Goal: Task Accomplishment & Management: Complete application form

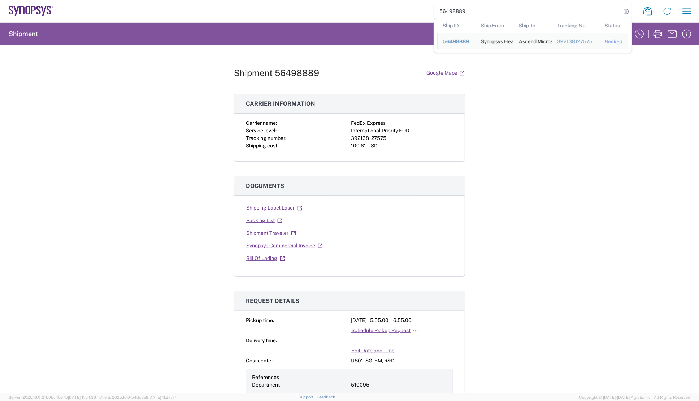
drag, startPoint x: 474, startPoint y: 8, endPoint x: 419, endPoint y: 10, distance: 55.3
click at [419, 10] on div "56498889 Ship ID Ship From Ship To Tracking Nu. Status Ship ID 56498889 Ship Fr…" at bounding box center [375, 11] width 643 height 17
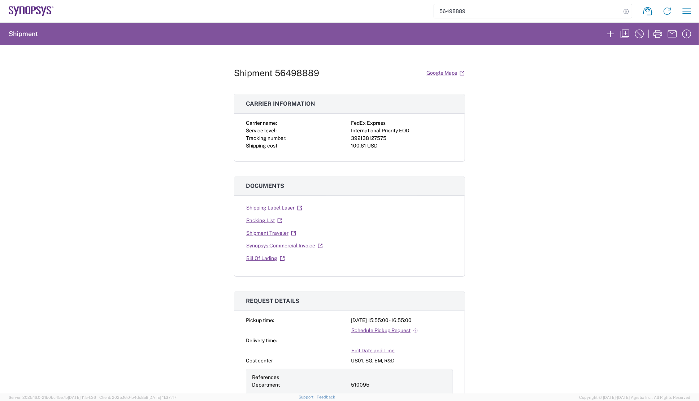
paste input "5988598"
type input "55988598"
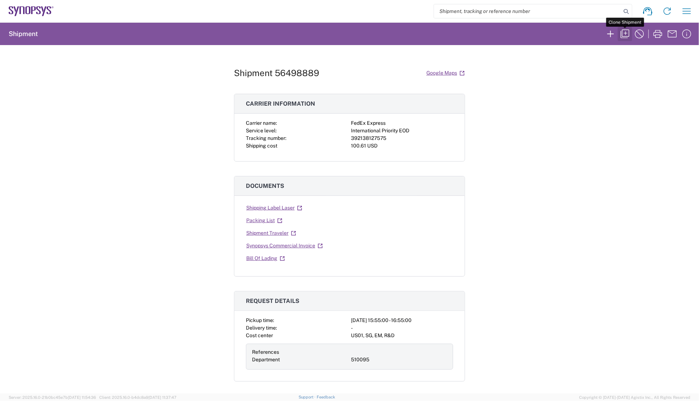
click at [621, 33] on icon "button" at bounding box center [625, 34] width 12 height 12
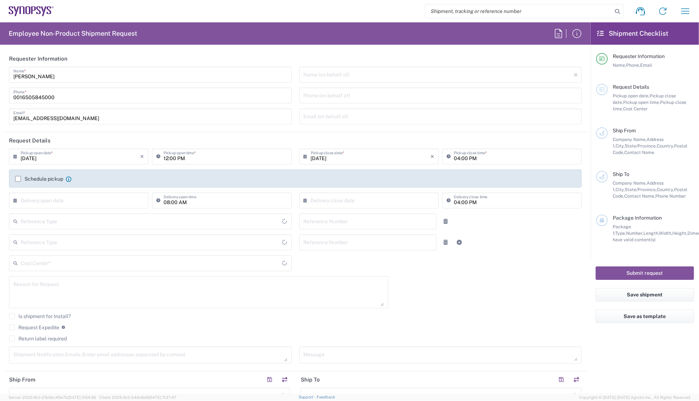
type input "03:55 PM"
type input "04:55 PM"
type input "510095"
type textarea "To send 22pcs STC0542A 256CPGA device to KL"
type textarea "[EMAIL_ADDRESS][DOMAIN_NAME], [PERSON_NAME][EMAIL_ADDRESS][DOMAIN_NAME], [PERSO…"
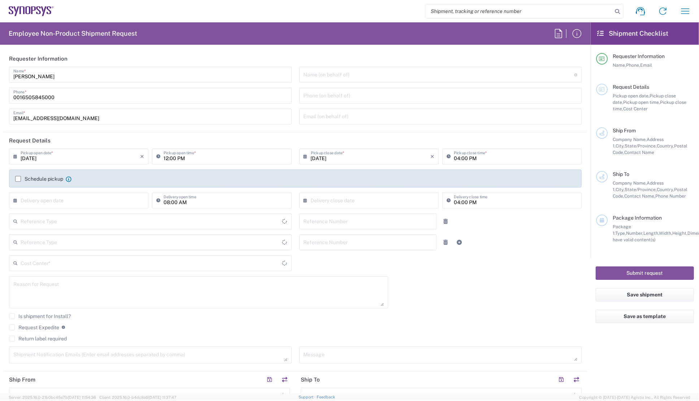
type textarea "Please see attached. -[GEOGRAPHIC_DATA]"
type input "Synopsys Headquarters USSV"
type input "[STREET_ADDRESS]"
type input "Sunnyvale"
type input "94085"
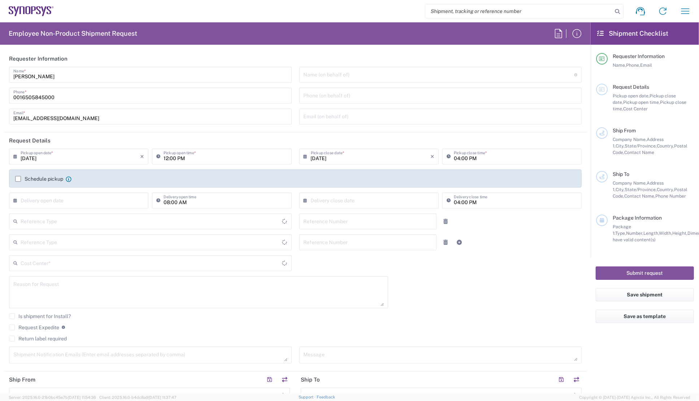
type input "[PERSON_NAME]"
type input "6505845000"
type input "[EMAIL_ADDRESS][DOMAIN_NAME]"
type input "Ascend Microsystems Sdn. Bhd."
type input "[STREET_ADDRESS]"
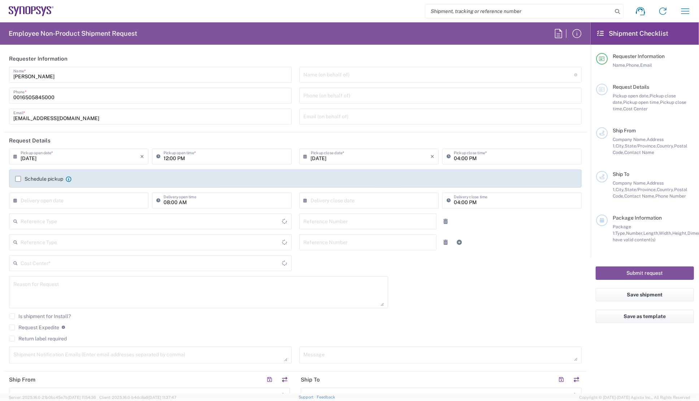
type input "[GEOGRAPHIC_DATA], Section [GEOGRAPHIC_DATA]"
type input "[GEOGRAPHIC_DATA]"
type input "47810"
type input "[PERSON_NAME]"
type input "[PHONE_NUMBER]"
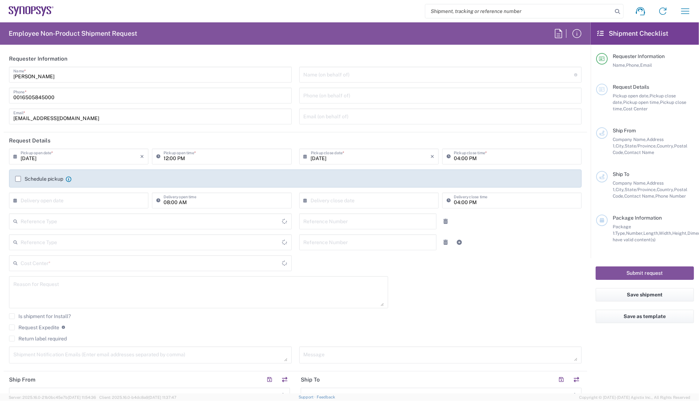
type input "[EMAIL_ADDRESS][DOMAIN_NAME]"
type input "Sender/Shipper"
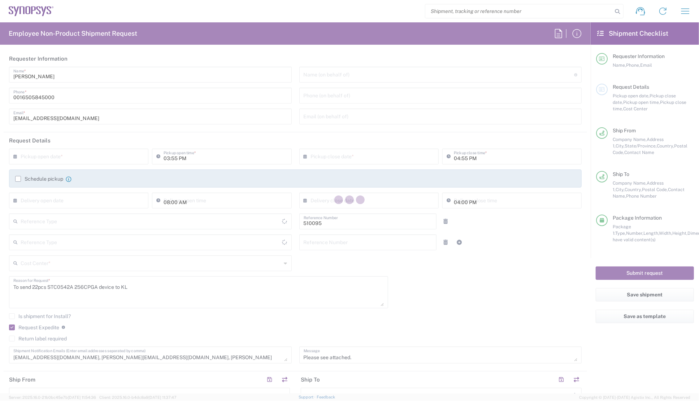
type input "Department"
type input "Delivery Duty Paid"
type input "[GEOGRAPHIC_DATA]"
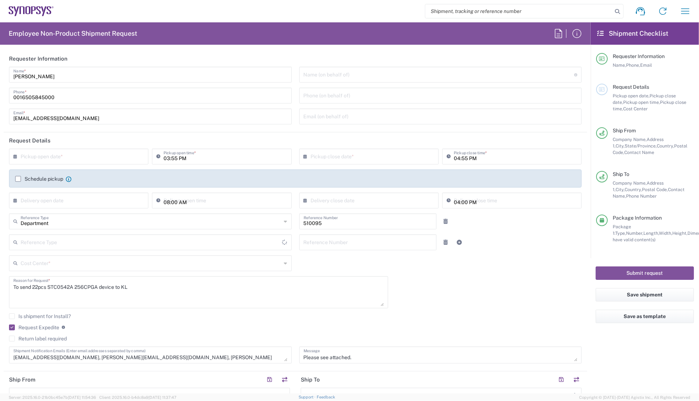
type input "Cardboard Box(es)"
type input "[US_STATE]"
type input "[GEOGRAPHIC_DATA]"
type input "US01, SG, EM, R&D 510095"
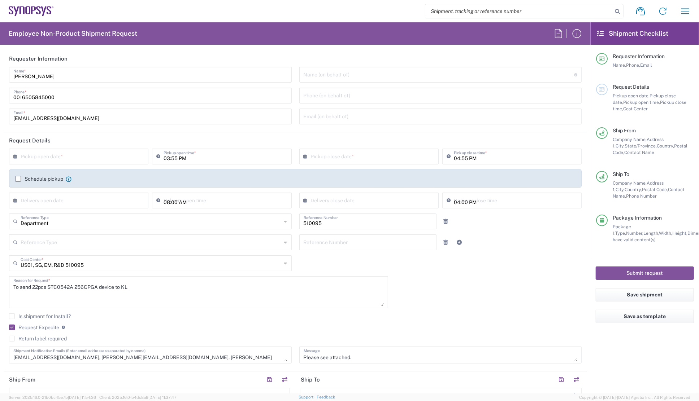
type input "Headquarters USSV"
click at [447, 286] on div "× Pickup open date * Cancel Apply 03:55 PM Pickup open time * × Pickup close da…" at bounding box center [295, 259] width 580 height 220
drag, startPoint x: 32, startPoint y: 287, endPoint x: 75, endPoint y: 285, distance: 43.0
click at [75, 285] on textarea "To send 22pcs STC0542A 256CPGA device to KL" at bounding box center [198, 293] width 370 height 28
type textarea "To send 256CPGA device to KL"
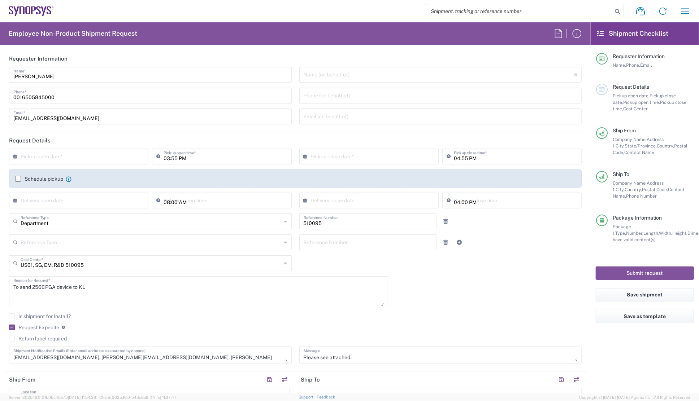
click at [410, 311] on div "× Pickup open date * Cancel Apply 03:55 PM Pickup open time * × Pickup close da…" at bounding box center [295, 259] width 580 height 220
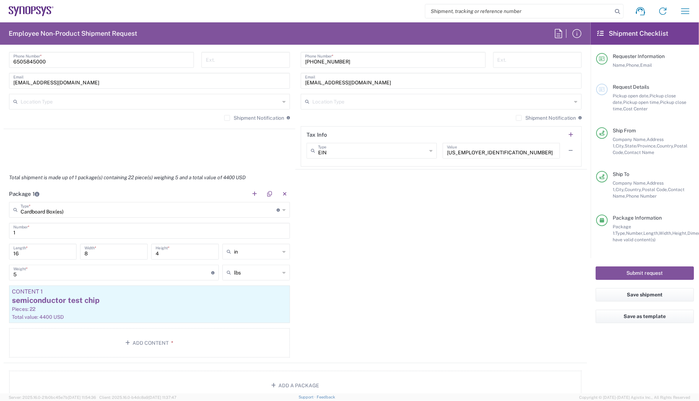
scroll to position [525, 0]
click at [75, 301] on div "semiconductor test chip" at bounding box center [149, 300] width 275 height 11
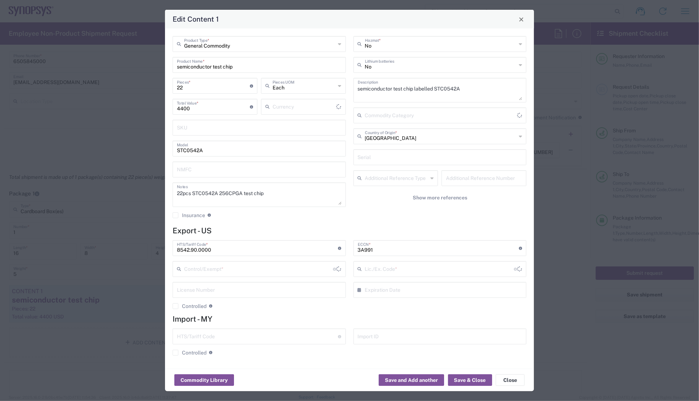
type input "US Dollar"
type input "BIS"
type input "NLR - No License Required"
click at [314, 24] on div "Edit Content 1" at bounding box center [349, 19] width 369 height 19
click at [506, 382] on button "Close" at bounding box center [510, 381] width 29 height 12
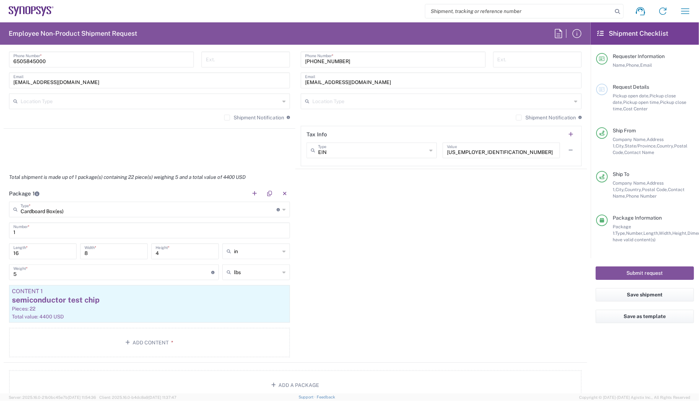
click at [368, 231] on div "Package 1 Cardboard Box(es) Type * Material used to package goods Cardboard Box…" at bounding box center [295, 275] width 583 height 178
click at [343, 41] on agx-form-header "Employee Non-Product Shipment Request" at bounding box center [295, 33] width 591 height 22
click at [492, 11] on input "search" at bounding box center [518, 11] width 187 height 14
paste input "55988598"
click at [617, 11] on icon at bounding box center [617, 11] width 10 height 10
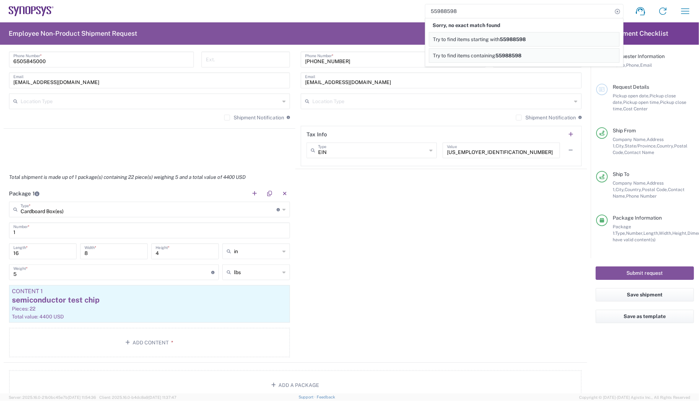
click at [492, 57] on span "Try to find items containing" at bounding box center [464, 56] width 62 height 6
click at [498, 40] on span "Try to find items starting with" at bounding box center [466, 39] width 67 height 6
click at [372, 107] on div "Location Type" at bounding box center [441, 102] width 281 height 16
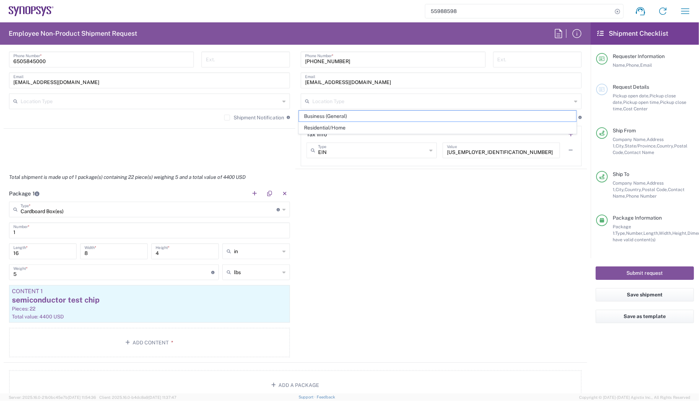
drag, startPoint x: 436, startPoint y: 10, endPoint x: 446, endPoint y: 10, distance: 9.4
click at [446, 10] on input "55988598" at bounding box center [518, 11] width 187 height 14
click at [353, 217] on div "Package 1 Cardboard Box(es) Type * Material used to package goods Cardboard Box…" at bounding box center [295, 275] width 583 height 178
click at [379, 216] on div "Package 1 Cardboard Box(es) Type * Material used to package goods Cardboard Box…" at bounding box center [295, 275] width 583 height 178
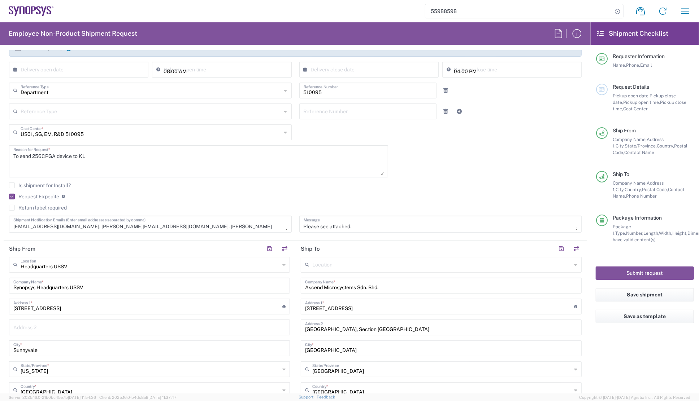
scroll to position [0, 0]
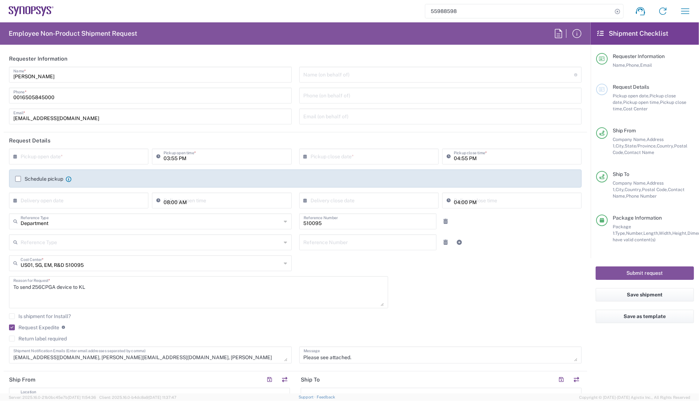
drag, startPoint x: 458, startPoint y: 13, endPoint x: 418, endPoint y: 12, distance: 40.4
click at [418, 12] on div "55988598 Shipment request Shipment tracking Employee non-product shipment reque…" at bounding box center [375, 11] width 643 height 17
paste input "626097"
type input "56260978"
click at [617, 13] on icon at bounding box center [617, 11] width 10 height 10
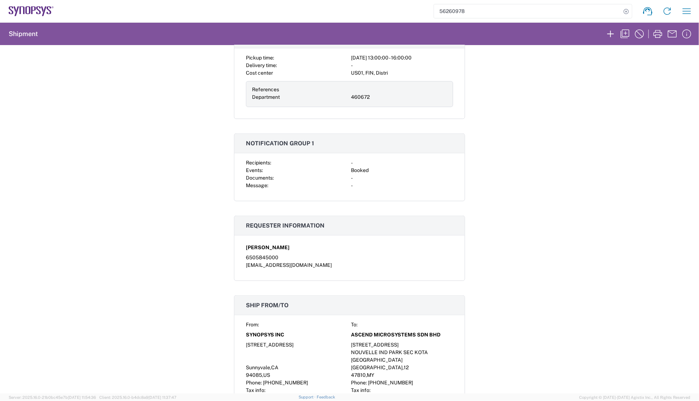
scroll to position [167, 0]
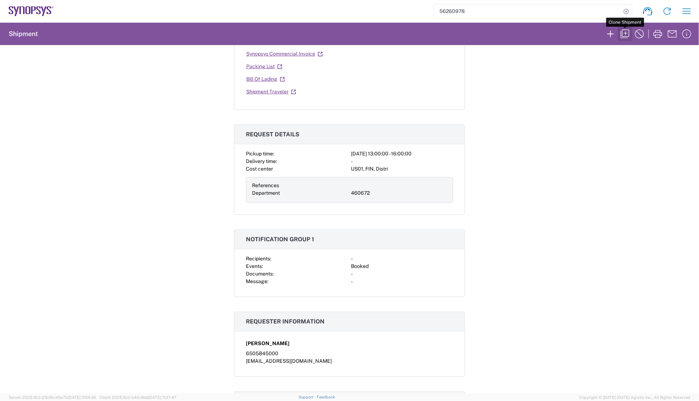
click at [624, 34] on icon "button" at bounding box center [625, 34] width 12 height 12
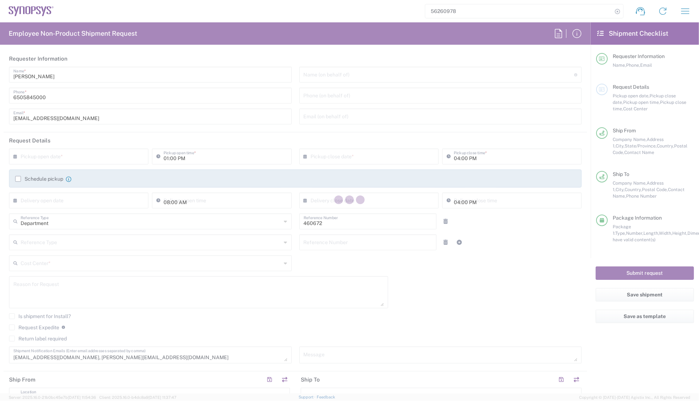
type input "US01, FIN, Distri 460672"
type input "[US_STATE]"
type input "[GEOGRAPHIC_DATA]"
type input "Your Packaging"
type input "[US_STATE]"
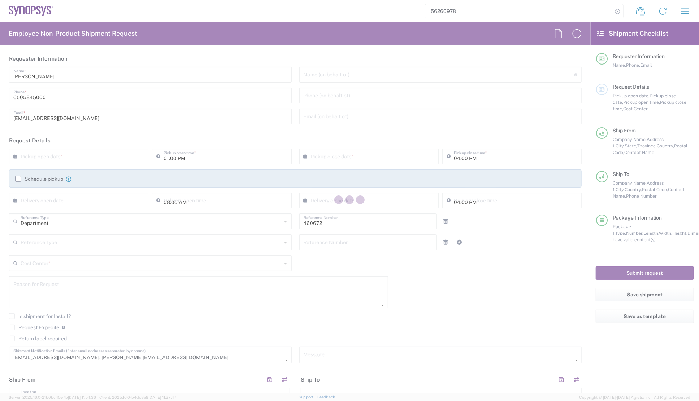
type input "[GEOGRAPHIC_DATA]"
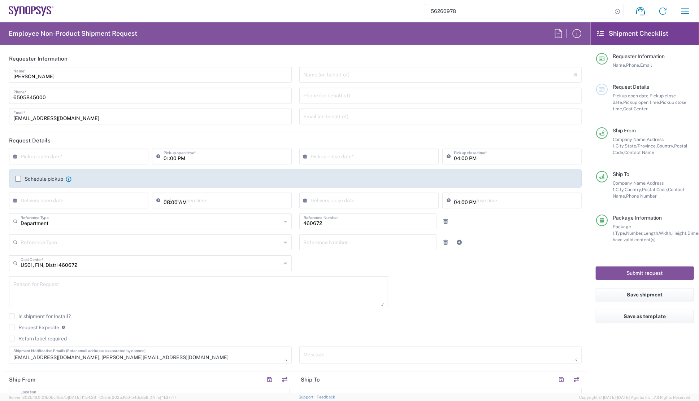
click at [57, 158] on input "text" at bounding box center [81, 156] width 120 height 13
click at [97, 212] on span "15" at bounding box center [100, 212] width 10 height 10
type input "[DATE]"
click at [459, 303] on div "[DATE] × Pickup open date * Cancel Apply 01:00 PM Pickup open time * [DATE] × P…" at bounding box center [295, 259] width 580 height 220
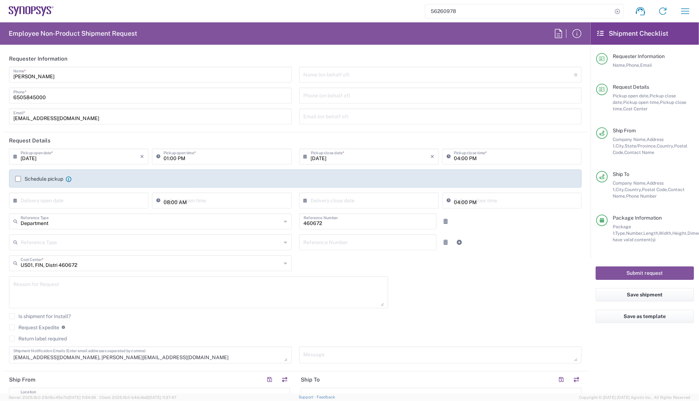
click at [17, 327] on label "Request Expedite" at bounding box center [34, 328] width 50 height 6
click at [12, 328] on input "Request Expedite" at bounding box center [12, 328] width 0 height 0
click at [35, 285] on textarea at bounding box center [198, 293] width 370 height 28
click at [29, 286] on textarea "Ship 3 CPGA256 BIB P/N 00803300, S/N: 0008 & 0013" at bounding box center [198, 293] width 370 height 28
click at [62, 287] on textarea "Ship 2 CPGA256 BIB P/N 00803300, S/N: 0008 & 0013" at bounding box center [198, 293] width 370 height 28
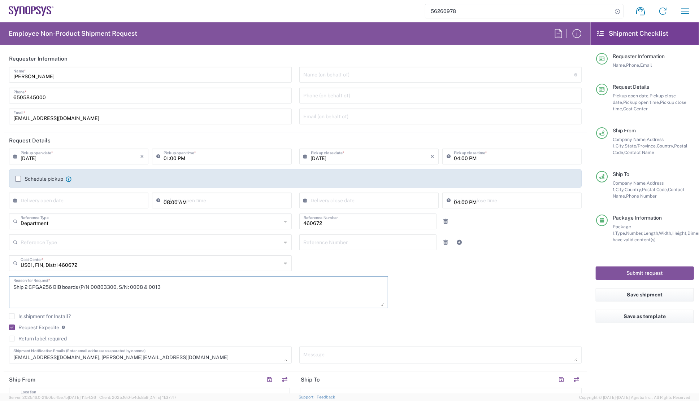
click at [166, 284] on textarea "Ship 2 CPGA256 BIB boards (P/N 00803300, S/N: 0008 & 0013" at bounding box center [198, 293] width 370 height 28
type textarea "Ship 2 CPGA256 BIB boards (P/N 00803300, S/N: 0008 & 0013) for verifying 337A."
drag, startPoint x: 220, startPoint y: 286, endPoint x: -25, endPoint y: 284, distance: 245.5
click at [0, 284] on html "56260978 Shipment request Shipment tracking Employee non-product shipment reque…" at bounding box center [349, 200] width 699 height 401
click at [264, 291] on textarea "Ship 2 CPGA256 BIB boards (P/N 00803300, S/N: 0008 & 0013) for verifying 337A." at bounding box center [198, 293] width 370 height 28
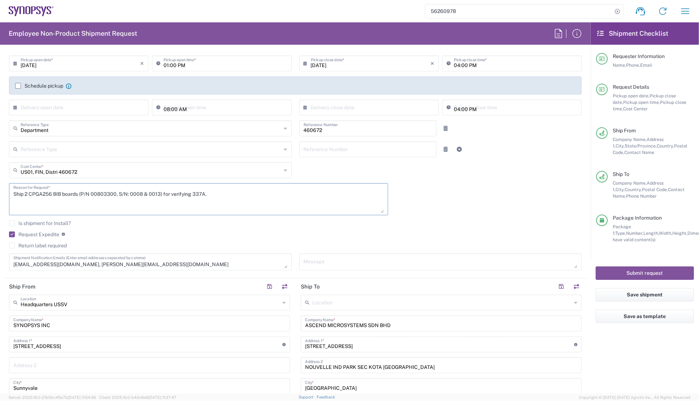
scroll to position [131, 0]
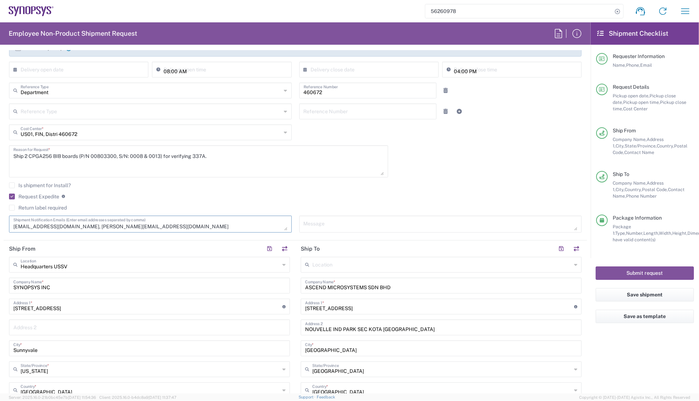
drag, startPoint x: 13, startPoint y: 226, endPoint x: 125, endPoint y: 223, distance: 111.6
click at [125, 223] on textarea "[EMAIL_ADDRESS][DOMAIN_NAME], [PERSON_NAME][EMAIL_ADDRESS][DOMAIN_NAME]" at bounding box center [150, 224] width 274 height 13
click at [304, 136] on div "[DATE] × Pickup open date * Cancel Apply 01:00 PM Pickup open time * [DATE] × P…" at bounding box center [295, 128] width 580 height 220
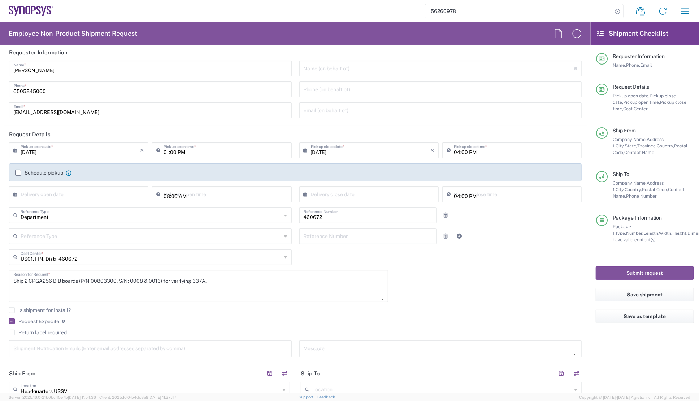
scroll to position [0, 0]
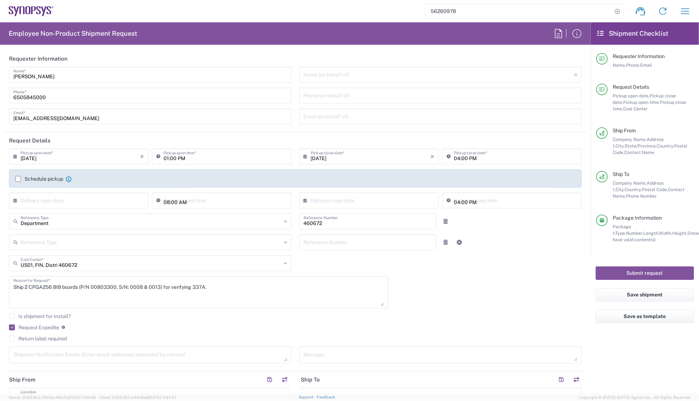
click at [510, 57] on header "Requester Information" at bounding box center [295, 59] width 583 height 16
click at [652, 296] on button "Save shipment" at bounding box center [645, 294] width 98 height 13
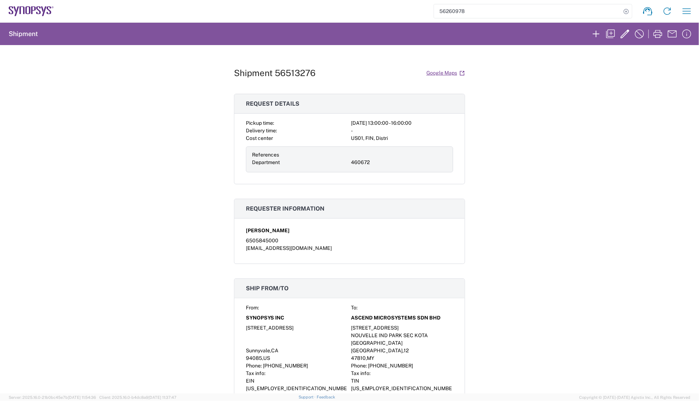
click at [543, 35] on agx-form-header "Shipment" at bounding box center [349, 34] width 699 height 22
click at [679, 13] on button "button" at bounding box center [686, 11] width 14 height 14
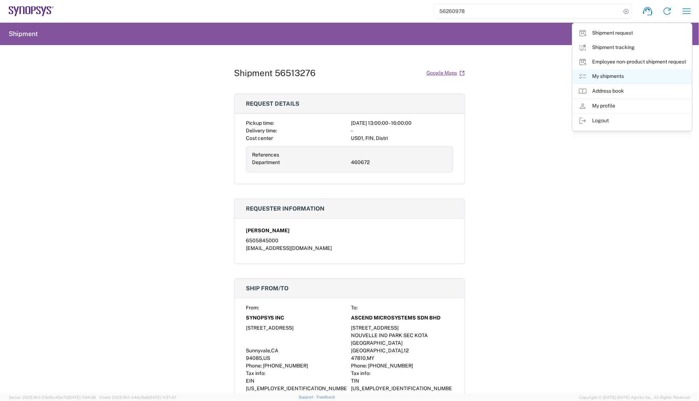
click at [605, 78] on link "My shipments" at bounding box center [632, 76] width 119 height 14
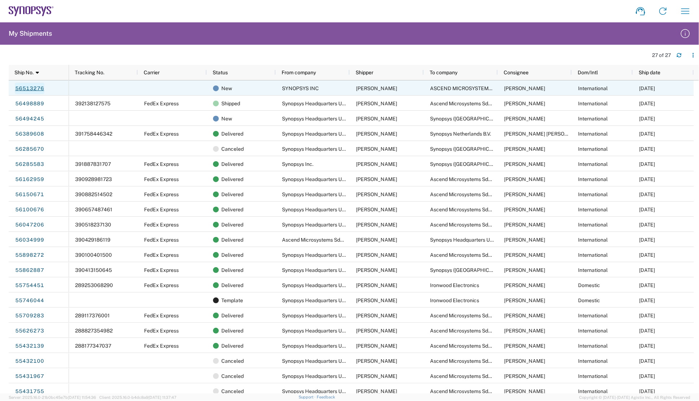
click at [30, 89] on link "56513276" at bounding box center [30, 89] width 30 height 12
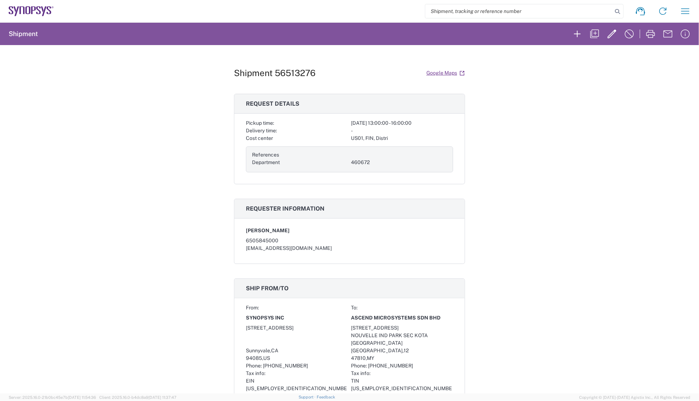
click at [502, 156] on div "Shipment 56513276 Google Maps Request details Pickup time: [DATE] 13:00:00 - 16…" at bounding box center [349, 219] width 699 height 349
click at [610, 34] on icon "button" at bounding box center [612, 34] width 9 height 9
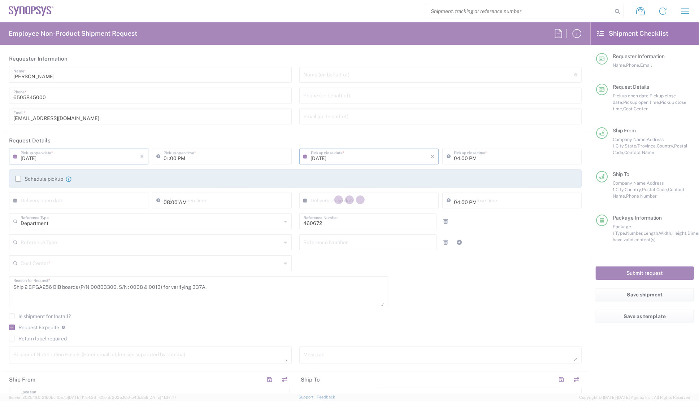
type input "US01, FIN, Distri 460672"
type input "[US_STATE]"
type input "[GEOGRAPHIC_DATA]"
type input "Your Packaging"
type input "[US_STATE]"
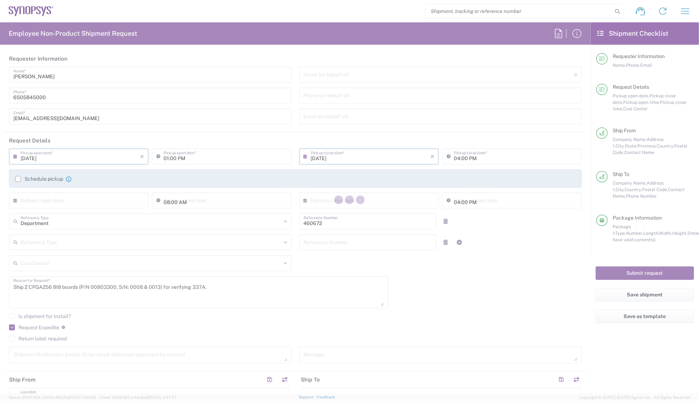
type input "[GEOGRAPHIC_DATA]"
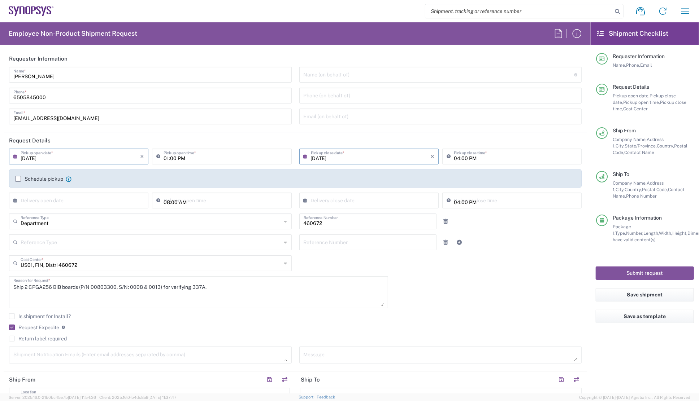
click at [127, 130] on agx-form-section "Requester Information [PERSON_NAME] Name * [PHONE_NUMBER] Phone * [EMAIL_ADDRES…" at bounding box center [295, 92] width 583 height 82
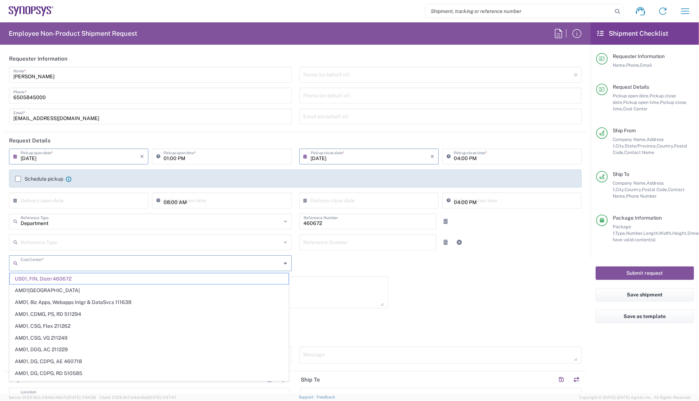
click at [170, 261] on input "text" at bounding box center [151, 263] width 261 height 13
click at [42, 264] on input "text" at bounding box center [151, 263] width 261 height 13
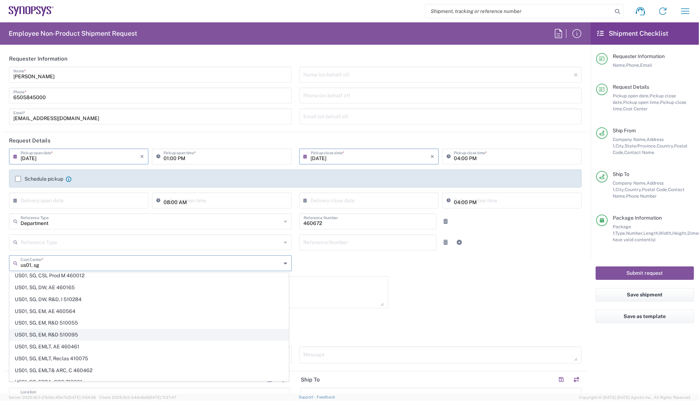
scroll to position [262, 0]
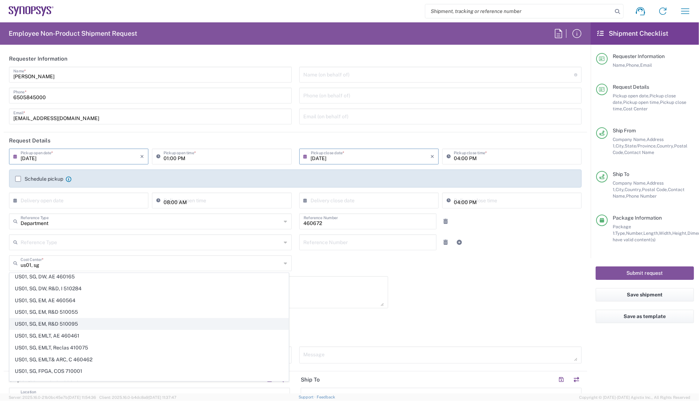
click at [44, 323] on span "US01, SG, EM, R&D 510095" at bounding box center [149, 324] width 279 height 11
type input "US01, SG, EM, R&D 510095"
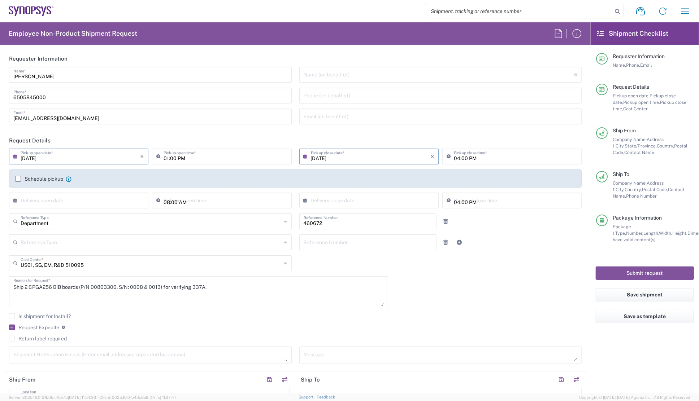
click at [375, 314] on agx-checkbox-control "Is shipment for Install?" at bounding box center [295, 317] width 573 height 6
click at [163, 289] on textarea "Ship 2 CPGA256 BIB boards (P/N 00803300, S/N: 0008 & 0013) for verifying 337A." at bounding box center [198, 293] width 370 height 28
click at [438, 304] on div "[DATE] × Pickup open date * Cancel Apply 01:00 PM Pickup open time * [DATE] × P…" at bounding box center [295, 259] width 580 height 220
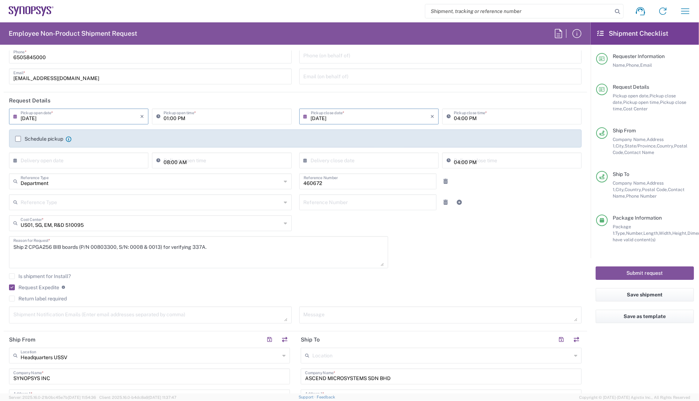
scroll to position [98, 0]
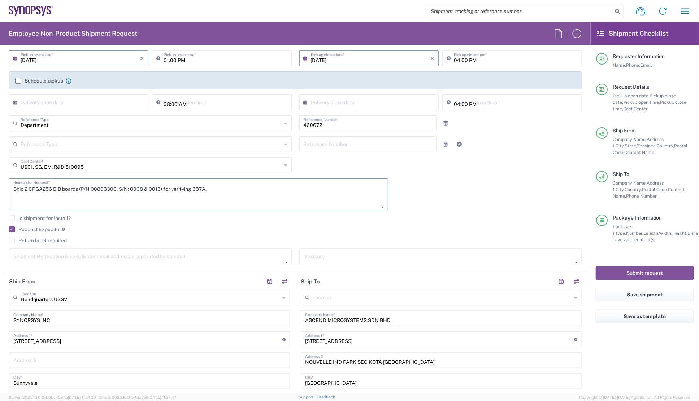
click at [171, 201] on textarea "Ship 2 CPGA256 BIB boards (P/N 00803300, S/N: 0008 & 0013) for verifying 337A." at bounding box center [198, 195] width 370 height 28
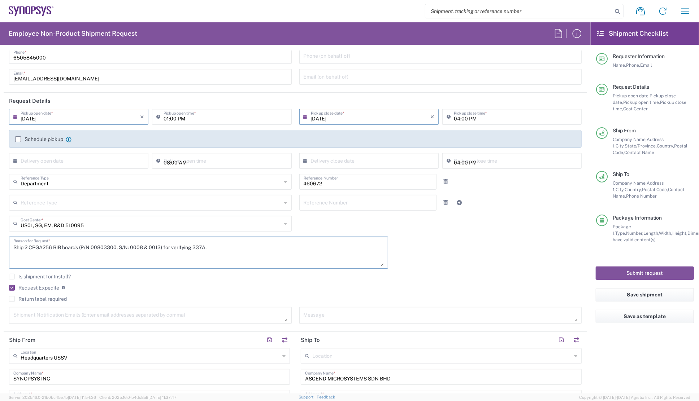
scroll to position [0, 0]
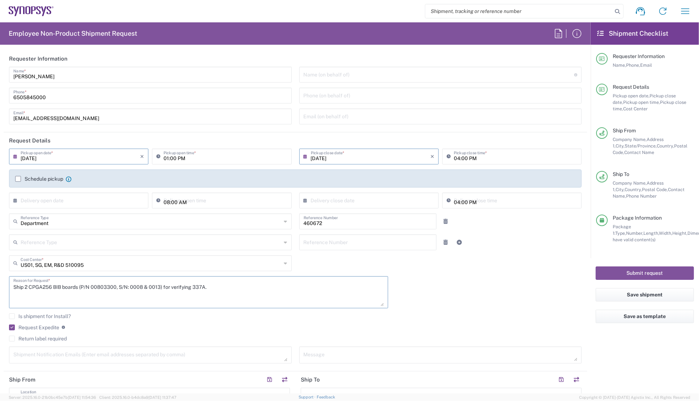
click at [428, 309] on div "[DATE] × Pickup open date * Cancel Apply 01:00 PM Pickup open time * [DATE] × P…" at bounding box center [295, 259] width 580 height 220
click at [92, 286] on textarea "Ship 2 CPGA256 BIB boards (P/N 00803300, S/N: 0008 & 0013) for verifying 337A." at bounding box center [198, 293] width 370 height 28
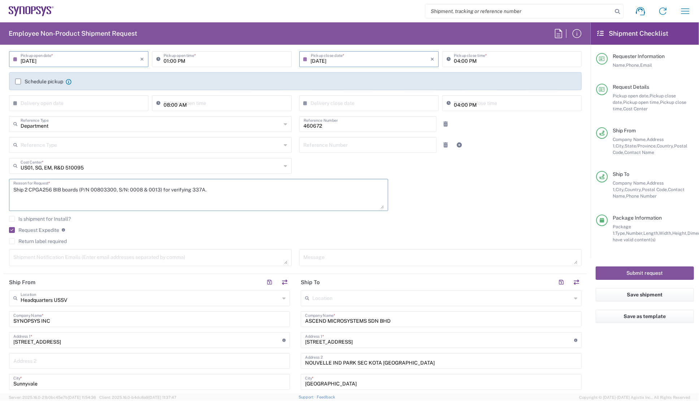
scroll to position [98, 0]
click at [99, 235] on div "Request Expedite If expedite is checked you will be unable to rate and book thi…" at bounding box center [295, 232] width 573 height 12
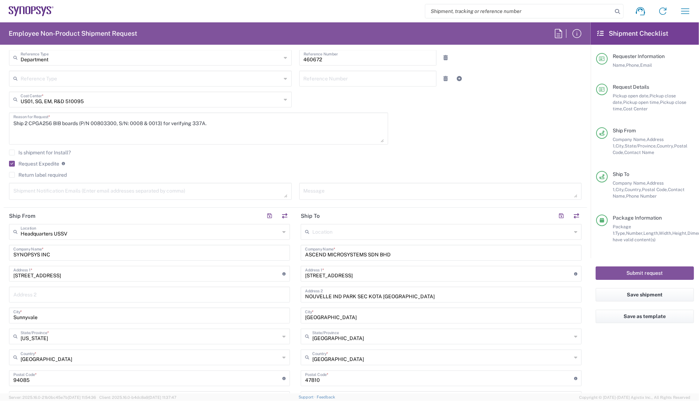
click at [267, 148] on div "Ship 2 CPGA256 BIB boards (P/N 00803300, S/N: 0008 & 0013) for verifying 337A. …" at bounding box center [198, 131] width 387 height 37
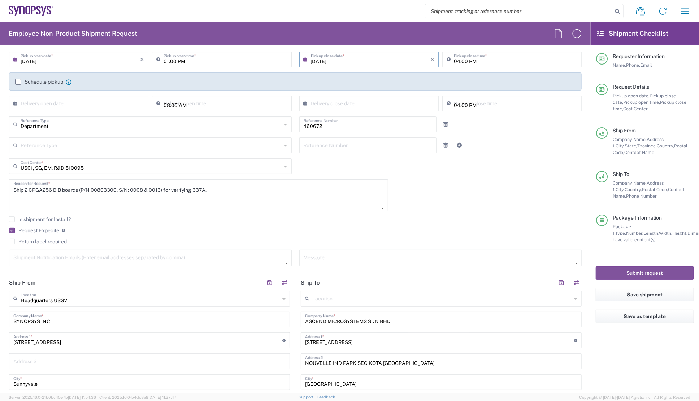
scroll to position [131, 0]
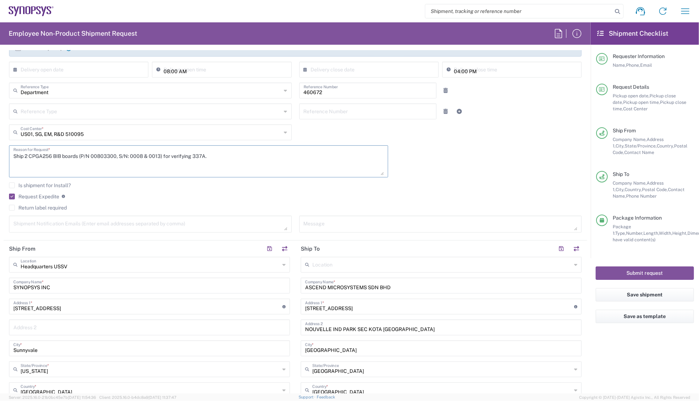
drag, startPoint x: 25, startPoint y: 156, endPoint x: 206, endPoint y: 156, distance: 180.9
click at [206, 156] on textarea "Ship 2 CPGA256 BIB boards (P/N 00803300, S/N: 0008 & 0013) for verifying 337A." at bounding box center [198, 162] width 370 height 28
click at [324, 222] on textarea at bounding box center [441, 224] width 274 height 13
paste textarea "2 CPGA256 BIB boards (P/N 00803300, S/N: 0008 & 0013) for verifying 337A"
type textarea "2 CPGA256 BIB boards (P/N 00803300, S/N: 0008 & 0013) for verifying 337A"
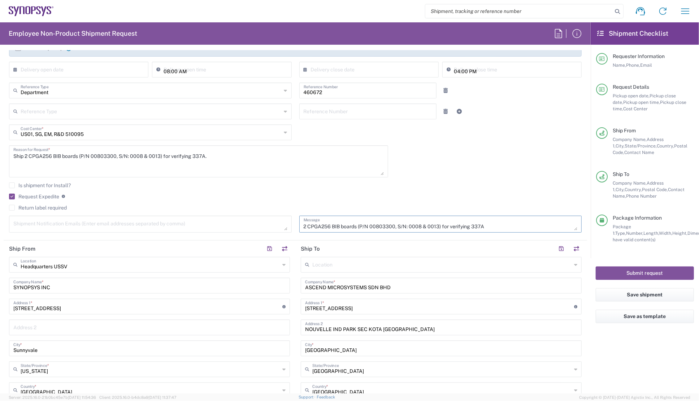
click at [40, 222] on textarea at bounding box center [150, 224] width 274 height 13
click at [48, 227] on textarea at bounding box center [150, 224] width 274 height 13
paste textarea "[EMAIL_ADDRESS][DOMAIN_NAME], [EMAIL_ADDRESS][DOMAIN_NAME]"
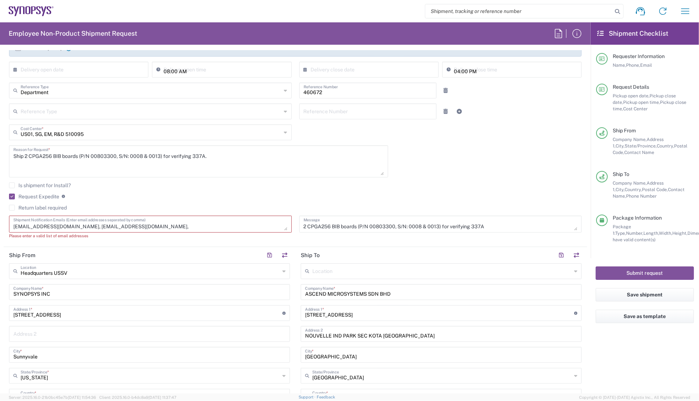
drag, startPoint x: 195, startPoint y: 227, endPoint x: 199, endPoint y: 229, distance: 4.8
click at [195, 227] on textarea "[EMAIL_ADDRESS][DOMAIN_NAME], [EMAIL_ADDRESS][DOMAIN_NAME]," at bounding box center [150, 224] width 274 height 13
paste textarea "[PERSON_NAME][EMAIL_ADDRESS][DOMAIN_NAME]"
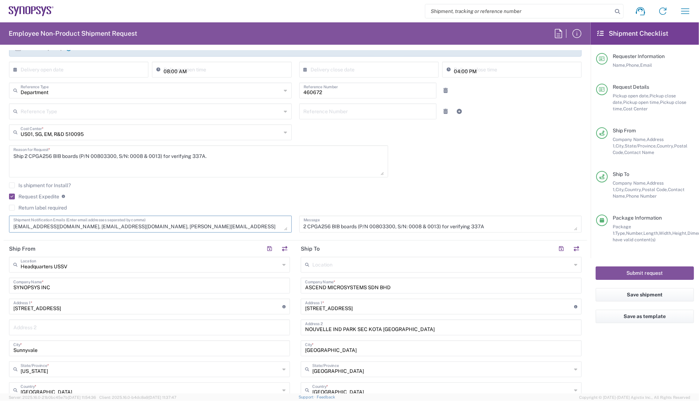
type textarea "[EMAIL_ADDRESS][DOMAIN_NAME], [EMAIL_ADDRESS][DOMAIN_NAME], [PERSON_NAME][EMAIL…"
drag, startPoint x: 249, startPoint y: 194, endPoint x: 248, endPoint y: 191, distance: 3.7
click at [249, 192] on div "Is shipment for Install? Request Expedite If expedite is checked you will be un…" at bounding box center [295, 199] width 580 height 33
drag, startPoint x: 248, startPoint y: 191, endPoint x: 222, endPoint y: 188, distance: 26.9
click at [222, 188] on agx-checkbox-control "Is shipment for Install?" at bounding box center [295, 186] width 573 height 6
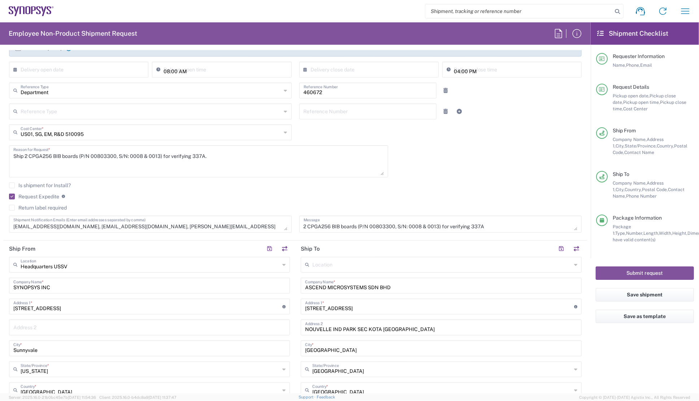
click at [218, 200] on div "Request Expedite If expedite is checked you will be unable to rate and book thi…" at bounding box center [295, 200] width 573 height 12
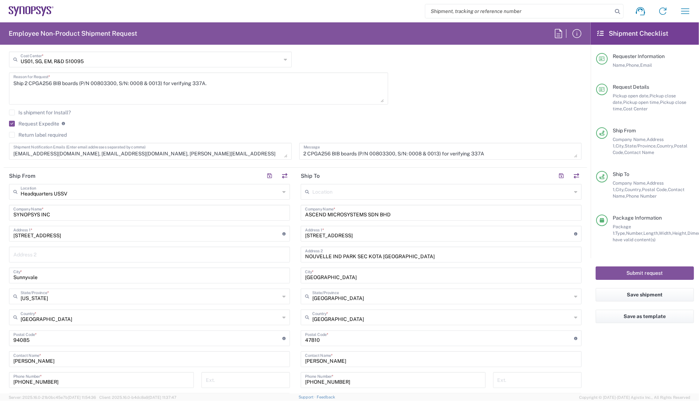
scroll to position [230, 0]
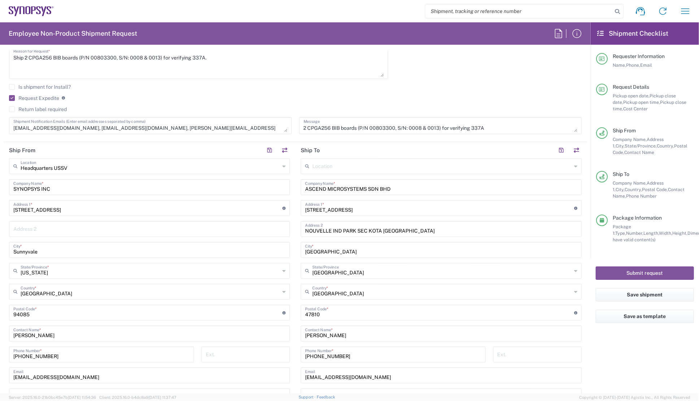
click at [347, 208] on input "[STREET_ADDRESS]" at bounding box center [439, 207] width 269 height 13
click at [355, 182] on input "ASCEND MICROSYSTEMS SDN BHD" at bounding box center [441, 187] width 272 height 13
click at [346, 212] on input "[STREET_ADDRESS]" at bounding box center [439, 207] width 269 height 13
click at [343, 234] on input "NOUVELLE IND PARK SEC KOTA [GEOGRAPHIC_DATA]" at bounding box center [441, 228] width 272 height 13
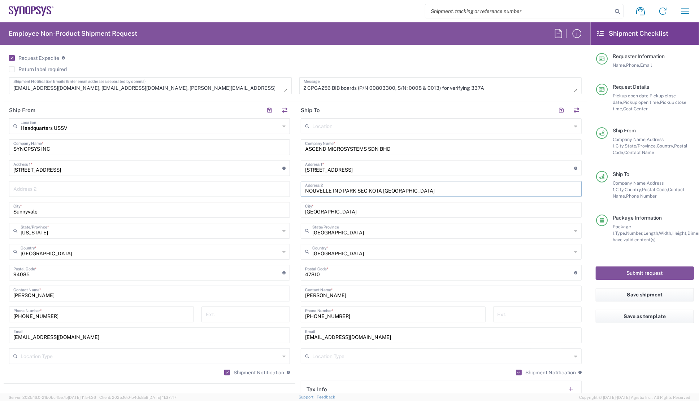
scroll to position [328, 0]
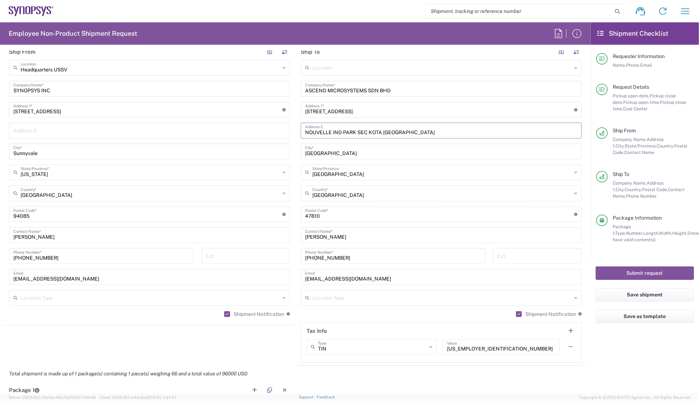
click at [192, 349] on agx-shipment-stop-widget "Ship From Headquarters USSV Location Headquarters [GEOGRAPHIC_DATA] Agrate Bria…" at bounding box center [150, 205] width 292 height 322
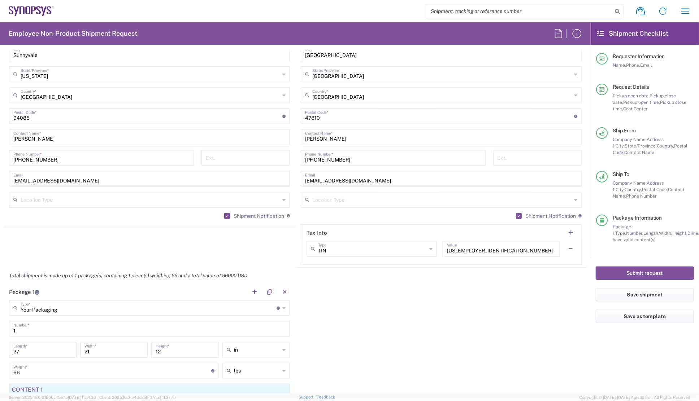
scroll to position [459, 0]
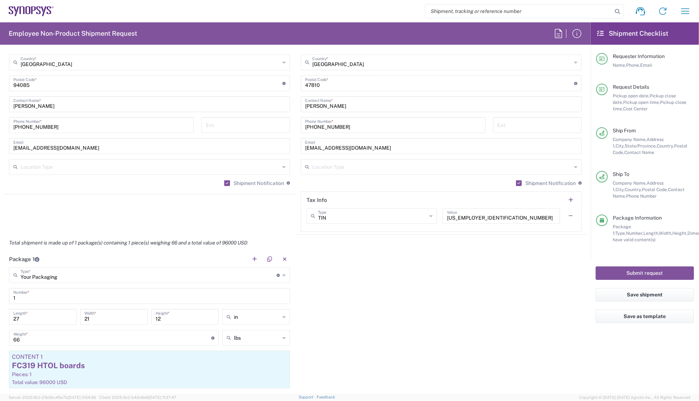
click at [391, 267] on div "Package 1 Your Packaging Type * Material used to package goods Your Packaging B…" at bounding box center [295, 340] width 583 height 178
click at [343, 277] on div "Package 1 Your Packaging Type * Material used to package goods Your Packaging B…" at bounding box center [295, 340] width 583 height 178
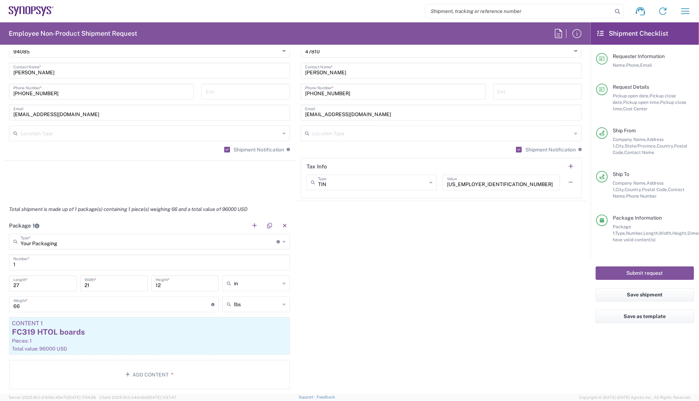
scroll to position [525, 0]
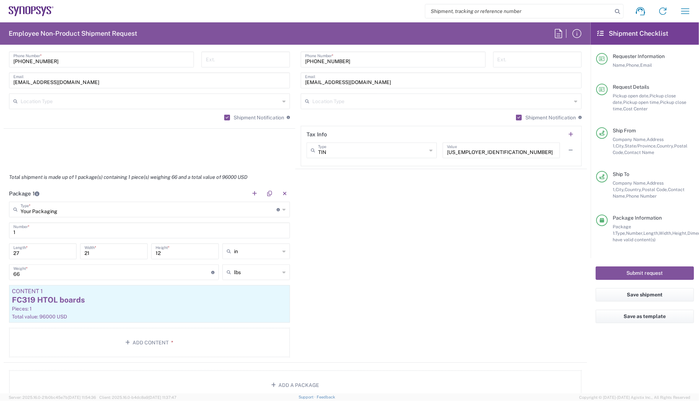
click at [344, 245] on div "Package 1 Your Packaging Type * Material used to package goods Your Packaging B…" at bounding box center [295, 275] width 583 height 178
click at [34, 255] on input "27" at bounding box center [42, 251] width 59 height 13
type input "28"
drag, startPoint x: 93, startPoint y: 249, endPoint x: 69, endPoint y: 252, distance: 24.8
click at [69, 252] on div "28 Length * 21 Width * 12 Height * in in cm ft" at bounding box center [149, 254] width 284 height 21
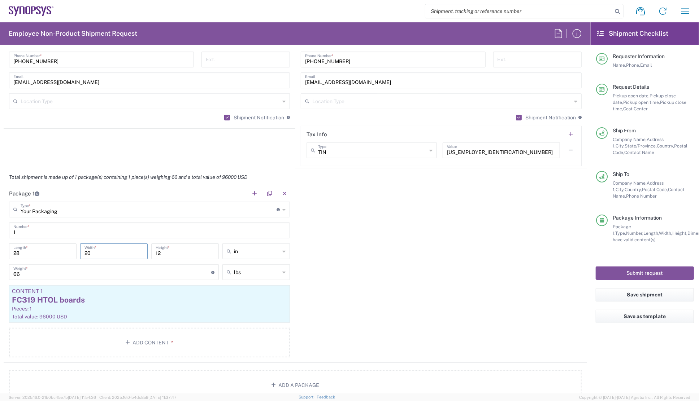
type input "20"
click at [161, 254] on input "12" at bounding box center [185, 251] width 59 height 13
type input "1"
type input "4"
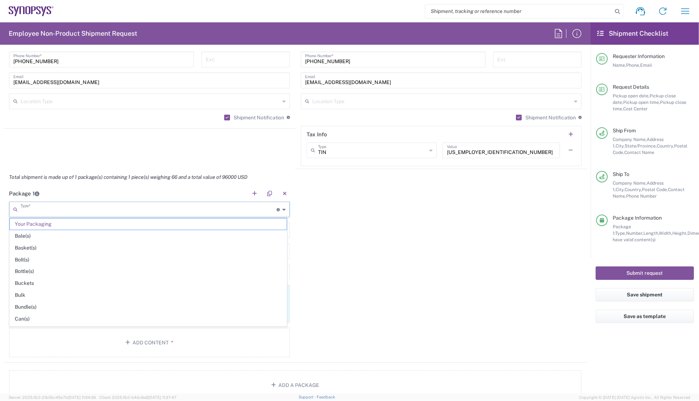
click at [144, 213] on input "text" at bounding box center [149, 209] width 256 height 13
click at [38, 231] on span "Cardboard Box(es)" at bounding box center [148, 232] width 277 height 11
type input "Cardboard Box(es)"
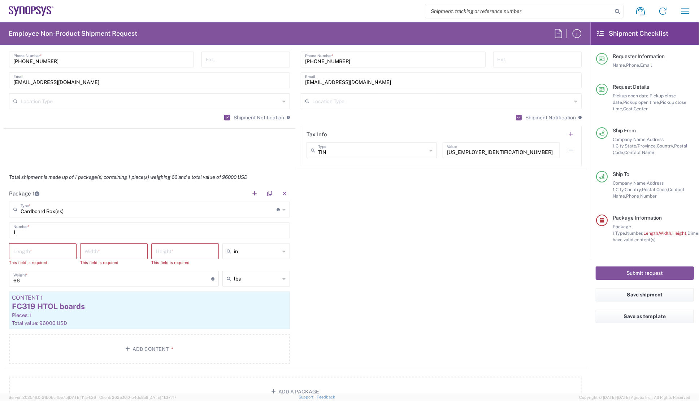
click at [398, 277] on div "Package 1 Cardboard Box(es) Type * Material used to package goods Your Packagin…" at bounding box center [295, 278] width 583 height 184
click at [23, 249] on input "number" at bounding box center [42, 251] width 59 height 13
type input "28"
click at [101, 250] on input "number" at bounding box center [113, 251] width 59 height 13
type input "20"
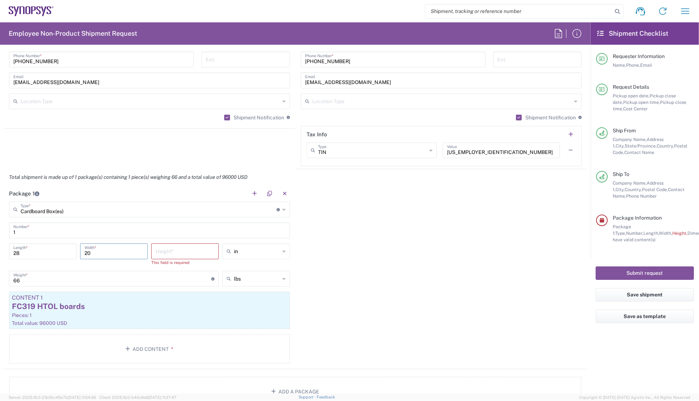
click at [188, 252] on input "number" at bounding box center [185, 251] width 59 height 13
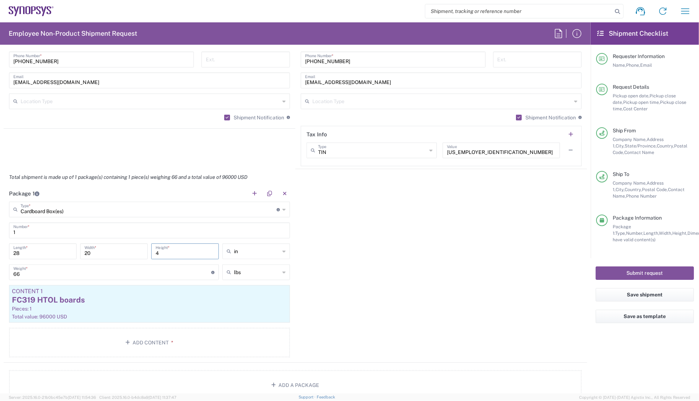
type input "4"
drag, startPoint x: 399, startPoint y: 303, endPoint x: 361, endPoint y: 296, distance: 39.1
click at [399, 303] on div "Package 1 Cardboard Box(es) Type * Material used to package goods Your Packagin…" at bounding box center [295, 275] width 583 height 178
drag, startPoint x: 23, startPoint y: 273, endPoint x: 11, endPoint y: 270, distance: 12.6
click at [11, 270] on div "66 Weight * Total weight of package(s) in pounds or kilograms" at bounding box center [114, 273] width 210 height 16
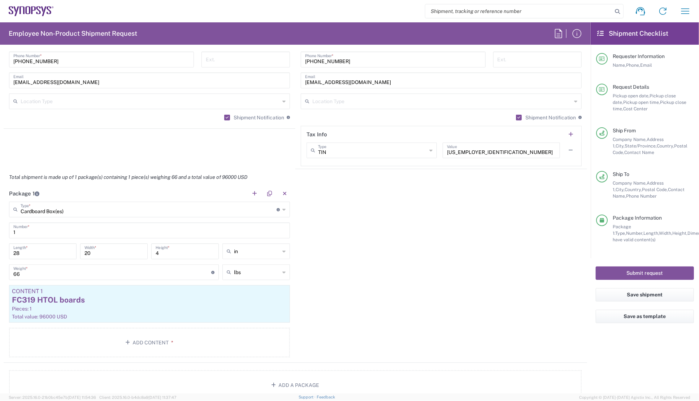
click at [339, 296] on div "Package 1 Cardboard Box(es) Type * Material used to package goods Your Packagin…" at bounding box center [295, 275] width 583 height 178
click at [75, 271] on input "66" at bounding box center [112, 272] width 198 height 13
type input "6"
type input "25"
click at [398, 271] on div "Package 1 Cardboard Box(es) Type * Material used to package goods Your Packagin…" at bounding box center [295, 275] width 583 height 178
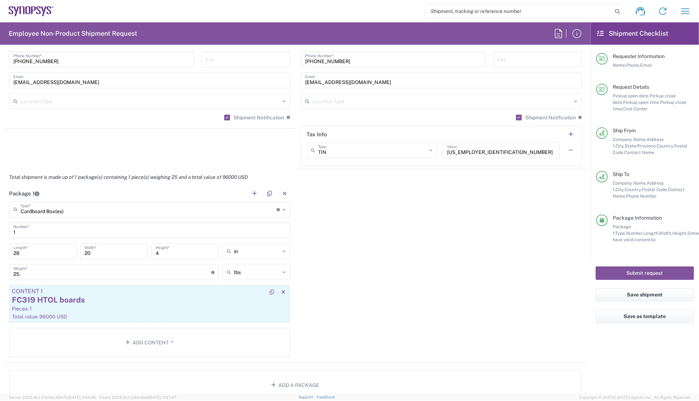
click at [107, 299] on div "FC319 HTOL boards" at bounding box center [149, 300] width 275 height 11
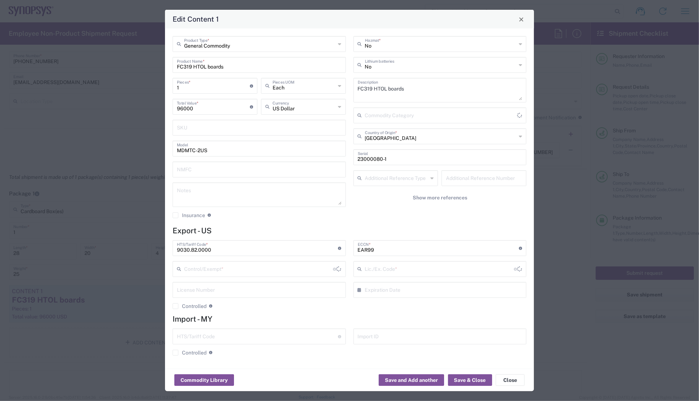
type input "BIS"
type input "NLR - No License Required"
drag, startPoint x: 192, startPoint y: 67, endPoint x: 166, endPoint y: 66, distance: 26.0
click at [166, 66] on div "General Commodity Product Type * FC319 HTOL boards Product Name * 1 Pieces * Nu…" at bounding box center [349, 199] width 369 height 340
click at [246, 69] on input "CPGA256 HTOL boards" at bounding box center [259, 64] width 165 height 13
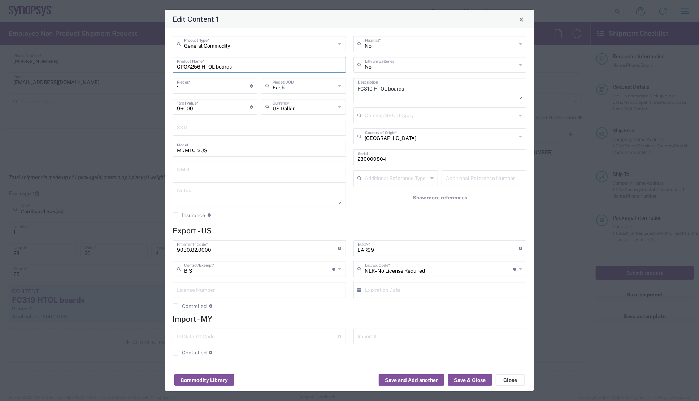
click at [216, 66] on input "CPGA256 HTOL boards" at bounding box center [259, 64] width 165 height 13
type input "CPGA256 HTOL burn-in boards"
drag, startPoint x: 370, startPoint y: 90, endPoint x: 347, endPoint y: 88, distance: 22.8
click at [347, 88] on div "General Commodity Product Type * CPGA256 HTOL burn-in boards Product Name * 1 P…" at bounding box center [349, 130] width 361 height 188
type textarea "CPGA256 HTOL BIB boards"
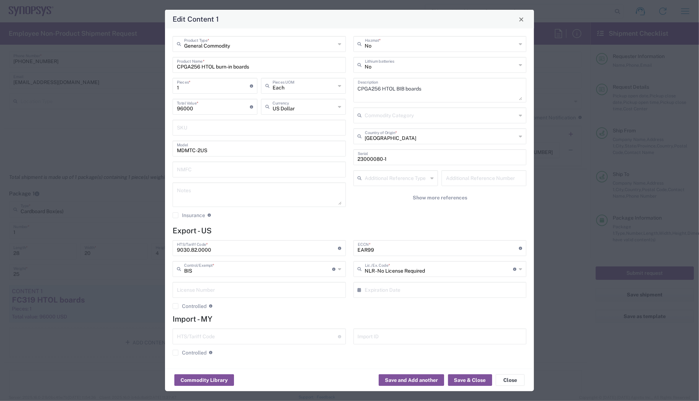
click at [313, 223] on div "General Commodity Product Type * CPGA256 HTOL burn-in boards Product Name * 1 P…" at bounding box center [259, 130] width 181 height 188
click at [252, 221] on div "General Commodity Product Type * CPGA256 HTOL burn-in boards Product Name * 1 P…" at bounding box center [259, 130] width 181 height 188
click at [257, 214] on agx-checkbox-control "Insurance Check this box to request insurance" at bounding box center [259, 215] width 173 height 6
click at [356, 218] on div "No Hazmat * No Lithium batteries CPGA256 HTOL BIB boards Description Commodity …" at bounding box center [439, 130] width 181 height 188
click at [336, 220] on div "General Commodity Product Type * CPGA256 HTOL burn-in boards Product Name * 1 P…" at bounding box center [259, 130] width 181 height 188
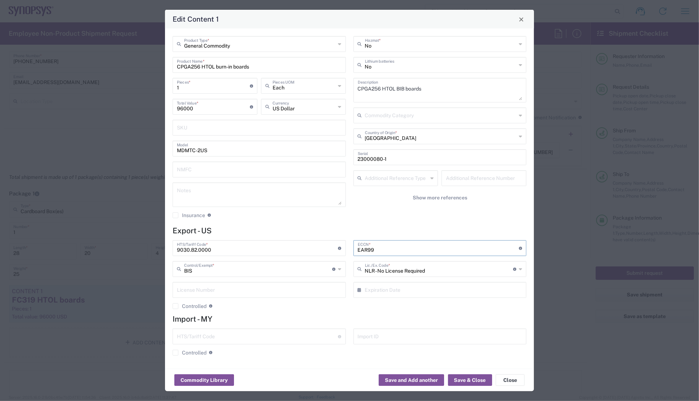
drag, startPoint x: 368, startPoint y: 251, endPoint x: 342, endPoint y: 249, distance: 25.7
click at [342, 249] on div "9030.82.0000 HTS/Tariff Code * Obtain HTS from vendor if product is purchased. …" at bounding box center [349, 277] width 361 height 74
type input "3B992"
click at [353, 225] on div "General Commodity Product Type * CPGA256 HTOL burn-in boards Product Name * 1 P…" at bounding box center [349, 199] width 369 height 340
click at [318, 225] on div "General Commodity Product Type * CPGA256 HTOL burn-in boards Product Name * 1 P…" at bounding box center [349, 199] width 369 height 340
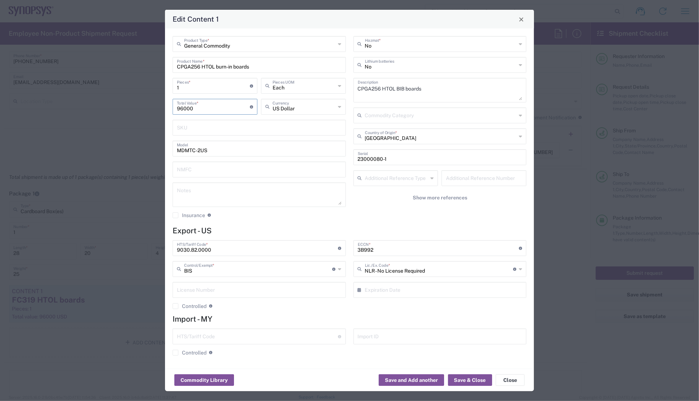
drag, startPoint x: 197, startPoint y: 108, endPoint x: 161, endPoint y: 107, distance: 36.5
click at [161, 107] on div "Edit Content 1 General Commodity Product Type * CPGA256 HTOL burn-in boards Pro…" at bounding box center [349, 200] width 699 height 401
drag, startPoint x: 217, startPoint y: 98, endPoint x: 211, endPoint y: 101, distance: 6.3
click at [217, 98] on div "1 Pieces * Number of pieces inside all the packages" at bounding box center [215, 88] width 88 height 21
drag, startPoint x: 202, startPoint y: 109, endPoint x: 172, endPoint y: 105, distance: 30.6
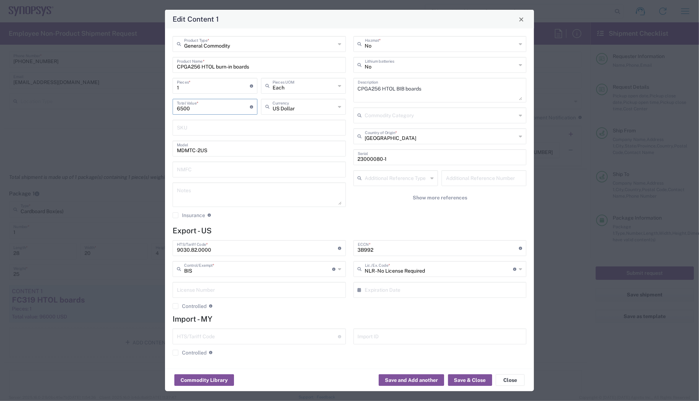
click at [172, 105] on div "6500 Total Value * Total value of all the pieces" at bounding box center [215, 109] width 88 height 21
type input "6555"
drag, startPoint x: 195, startPoint y: 87, endPoint x: 173, endPoint y: 87, distance: 22.0
click at [173, 87] on div "1 Pieces * Number of pieces inside all the packages" at bounding box center [215, 86] width 85 height 16
type input "2"
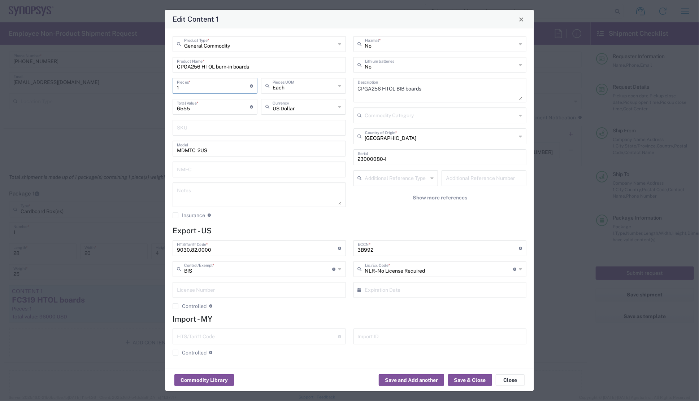
type input "13110"
type input "2"
click at [305, 30] on div "General Commodity Product Type * CPGA256 HTOL burn-in boards Product Name * 2 P…" at bounding box center [349, 199] width 369 height 340
click at [224, 150] on input "MDMTC-2US" at bounding box center [259, 148] width 165 height 13
drag, startPoint x: 234, startPoint y: 154, endPoint x: 151, endPoint y: 152, distance: 82.7
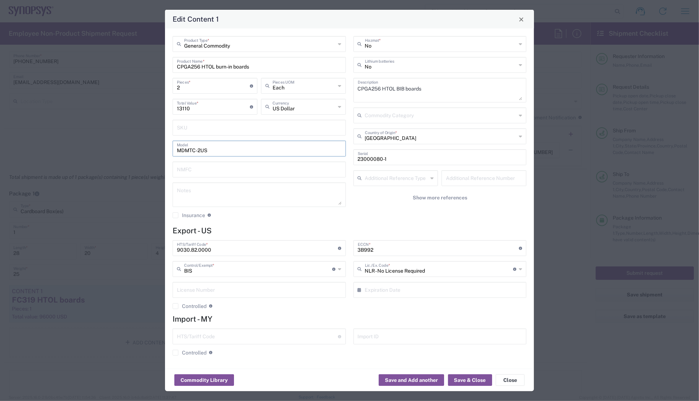
click at [151, 149] on div "Edit Content 1 General Commodity Product Type * CPGA256 HTOL burn-in boards Pro…" at bounding box center [349, 200] width 699 height 401
type input "CST00803300"
click at [232, 195] on textarea at bounding box center [259, 195] width 165 height 20
type textarea "HTOL VTC0270-271"
drag, startPoint x: 394, startPoint y: 162, endPoint x: 349, endPoint y: 162, distance: 44.1
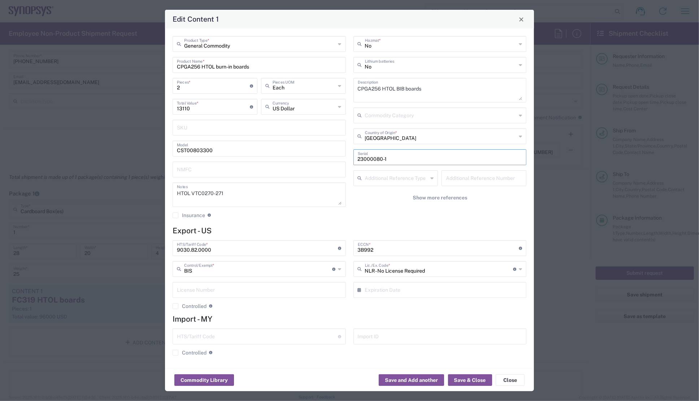
click at [349, 162] on div "No Hazmat * No Lithium batteries CPGA256 HTOL BIB boards Description Commodity …" at bounding box center [439, 130] width 181 height 188
type input "s"
type input "S/N: 0008, 0013"
click at [322, 221] on div "General Commodity Product Type * CPGA256 HTOL burn-in boards Product Name * 2 P…" at bounding box center [259, 130] width 181 height 188
click at [386, 318] on h4 "Import - MY" at bounding box center [350, 319] width 354 height 9
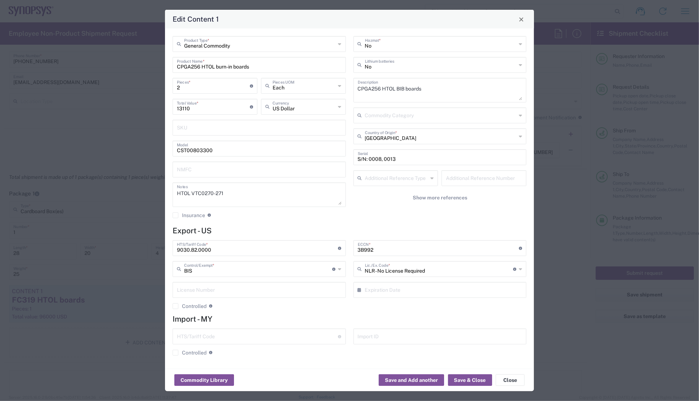
click at [298, 225] on div "General Commodity Product Type * CPGA256 HTOL burn-in boards Product Name * 2 P…" at bounding box center [349, 199] width 369 height 340
click at [306, 220] on div "General Commodity Product Type * CPGA256 HTOL burn-in boards Product Name * 2 P…" at bounding box center [259, 130] width 181 height 188
click at [469, 382] on button "Save & Close" at bounding box center [470, 381] width 44 height 12
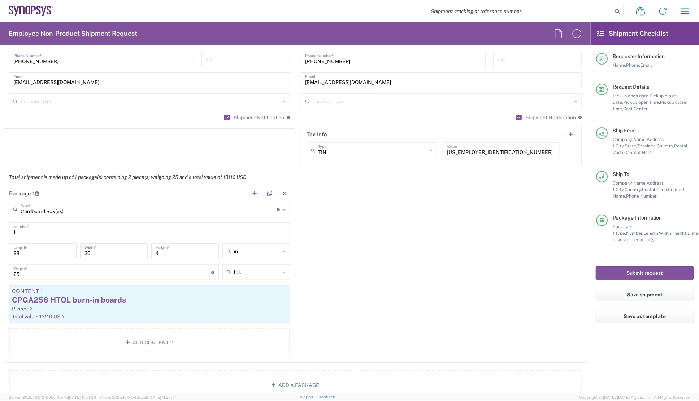
click at [339, 264] on div "Package 1 Cardboard Box(es) Type * Material used to package goods Your Packagin…" at bounding box center [295, 275] width 583 height 178
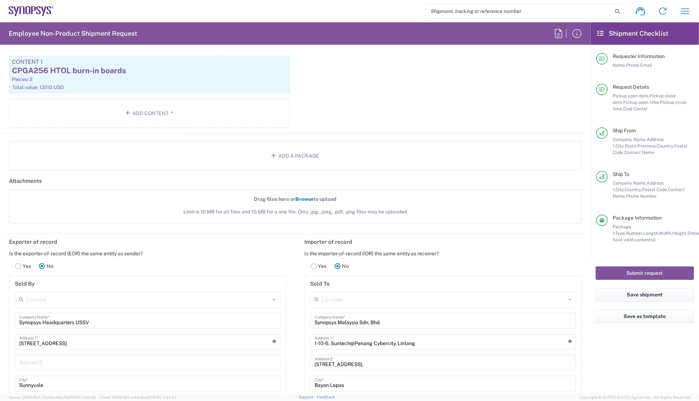
scroll to position [722, 0]
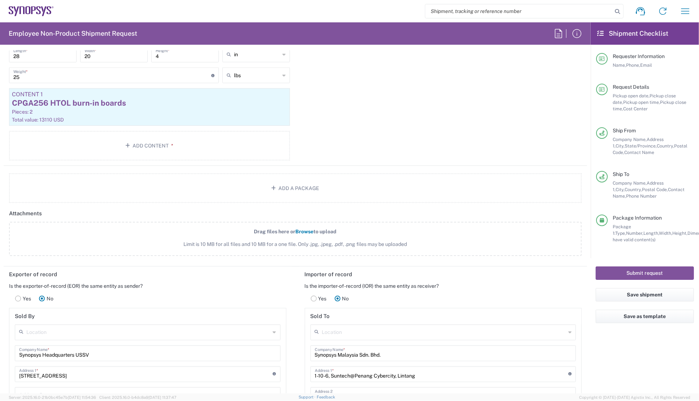
click at [375, 134] on div "Package 1 Cardboard Box(es) Type * Material used to package goods Your Packagin…" at bounding box center [295, 77] width 583 height 178
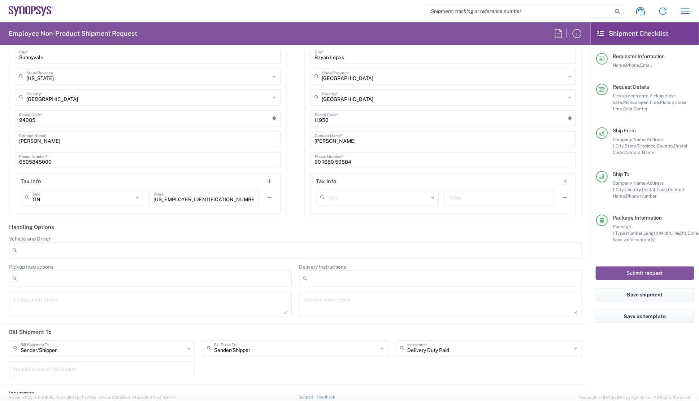
scroll to position [886, 0]
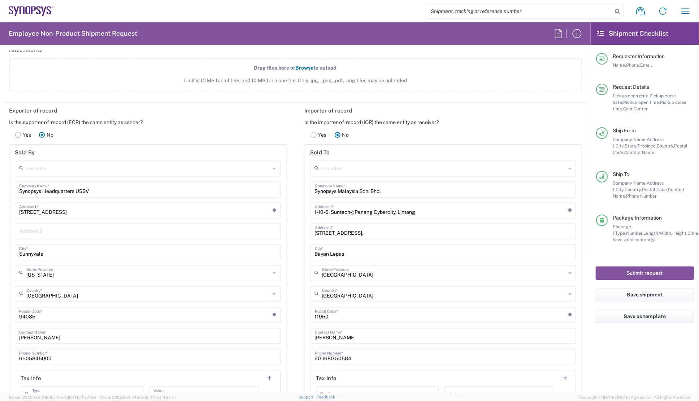
click at [312, 132] on rect at bounding box center [313, 134] width 5 height 5
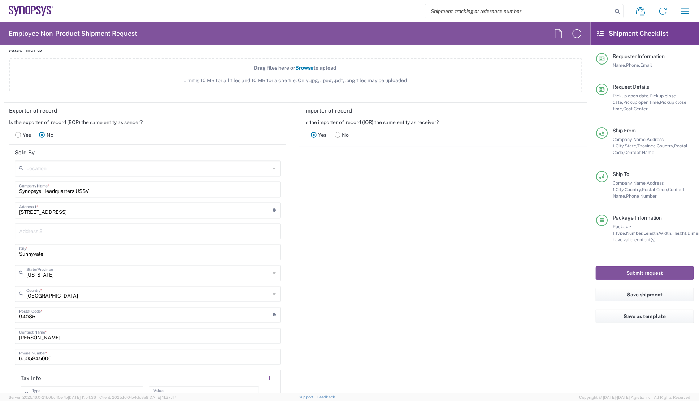
click at [17, 134] on rect at bounding box center [18, 134] width 5 height 5
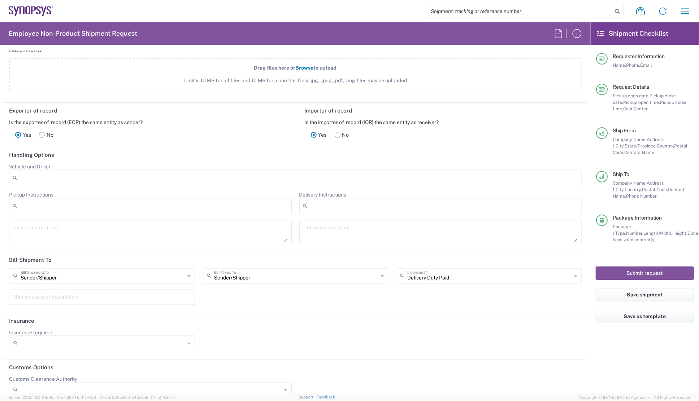
click at [195, 112] on header "Exporter of record" at bounding box center [148, 111] width 288 height 16
click at [162, 130] on div "Yes No" at bounding box center [147, 135] width 277 height 19
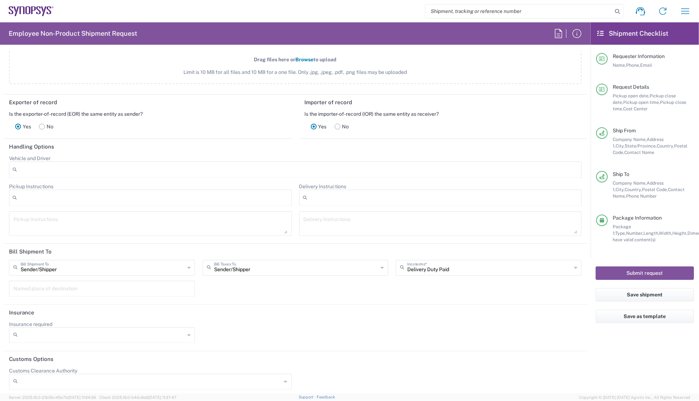
scroll to position [896, 0]
click at [407, 290] on div "Sender/[PERSON_NAME] Shipment To Sender/Shipper Recipient Account Third Party A…" at bounding box center [295, 279] width 580 height 42
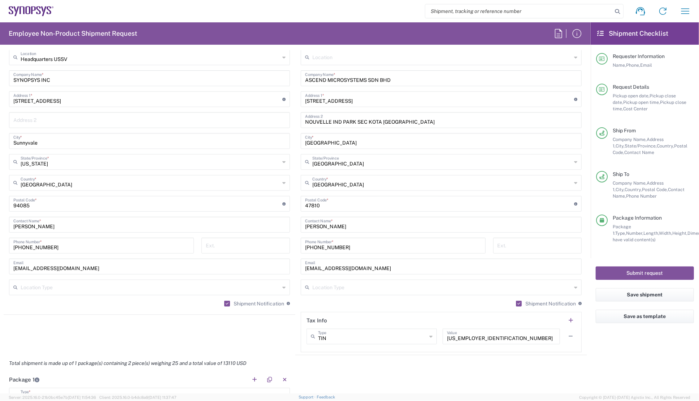
scroll to position [306, 0]
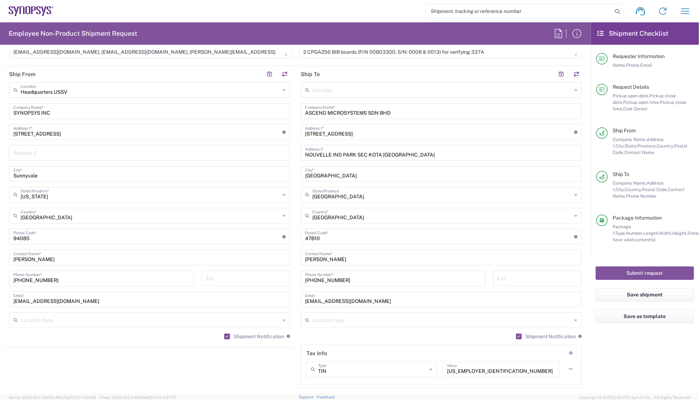
click at [505, 60] on div "2 CPGA256 BIB boards (P/N 00803300, S/N: 0008 & 0013) for verifying 337A Message" at bounding box center [440, 52] width 290 height 22
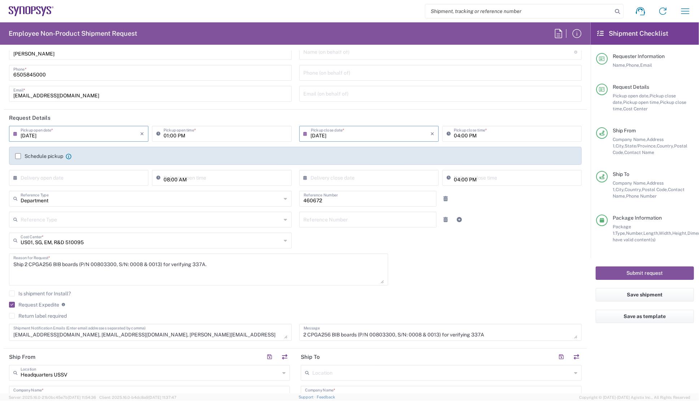
scroll to position [0, 0]
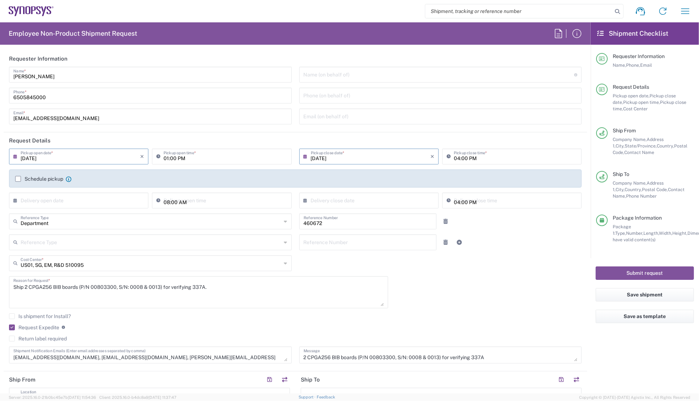
drag, startPoint x: 517, startPoint y: 275, endPoint x: 360, endPoint y: 195, distance: 176.3
click at [516, 275] on div "[DATE] × Pickup open date * Cancel Apply 01:00 PM Pickup open time * [DATE] × P…" at bounding box center [295, 259] width 580 height 220
click at [449, 295] on div "[DATE] × Pickup open date * Cancel Apply 01:00 PM Pickup open time * [DATE] × P…" at bounding box center [295, 259] width 580 height 220
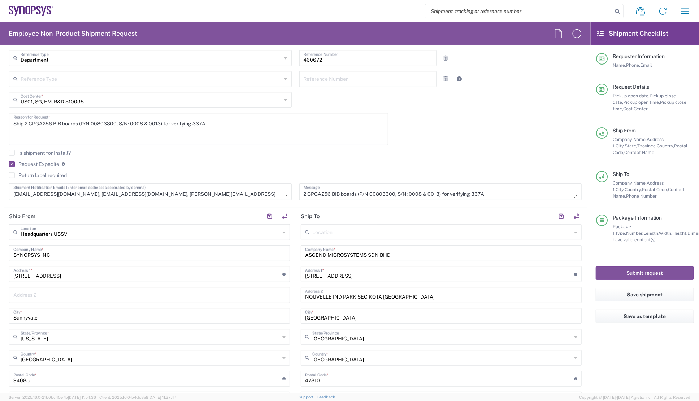
scroll to position [164, 0]
click at [612, 341] on agx-form-checklist "Shipment Checklist Requester Information Name, Phone, Email Request Details Pic…" at bounding box center [645, 208] width 108 height 372
click at [636, 273] on button "Submit request" at bounding box center [645, 273] width 98 height 13
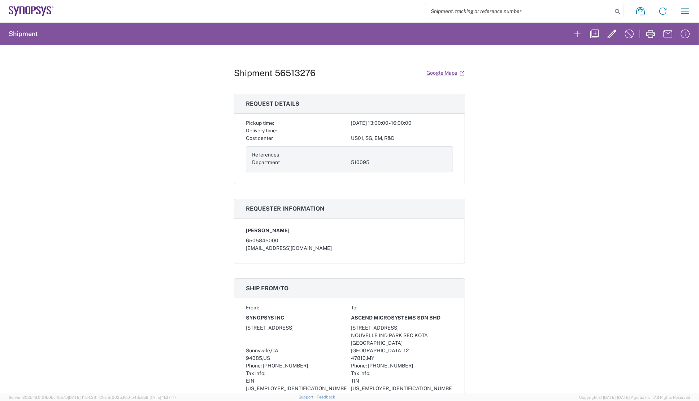
click at [295, 71] on h1 "Shipment 56513276" at bounding box center [275, 73] width 82 height 10
copy h1 "56513276"
click at [209, 113] on div "Shipment 56513276 Google Maps Request details Pickup time: [DATE] 13:00:00 - 16…" at bounding box center [349, 219] width 699 height 349
click at [346, 94] on h3 "Request details" at bounding box center [349, 103] width 230 height 19
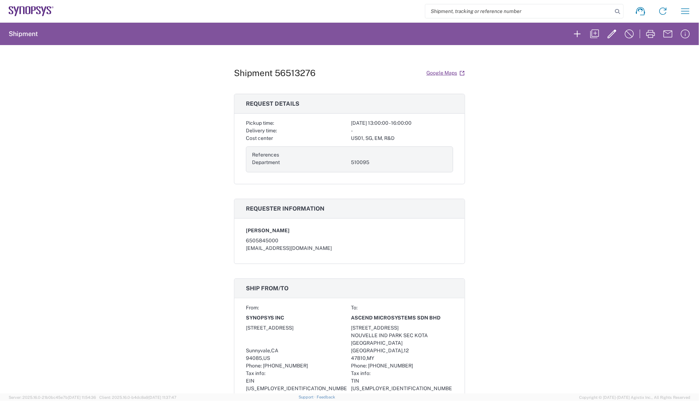
click at [483, 119] on div "Shipment 56513276 Google Maps Request details Pickup time: [DATE] 13:00:00 - 16…" at bounding box center [349, 219] width 699 height 349
click at [294, 73] on h1 "Shipment 56513276" at bounding box center [275, 73] width 82 height 10
click at [295, 73] on h1 "Shipment 56513276" at bounding box center [275, 73] width 82 height 10
copy h1 "56513276"
click at [195, 181] on div "Shipment 56513276 Google Maps Request details Pickup time: [DATE] 13:00:00 - 16…" at bounding box center [349, 219] width 699 height 349
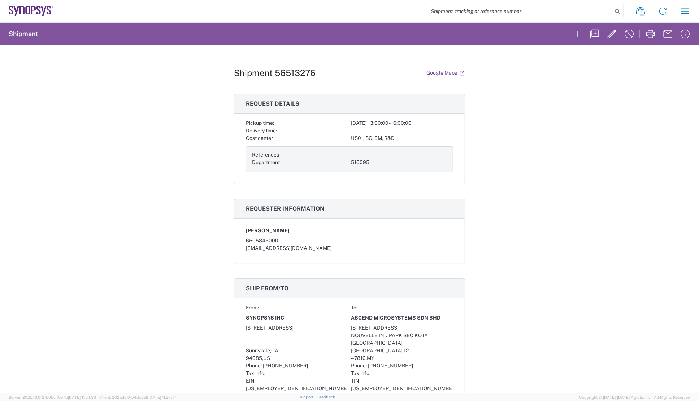
click at [493, 236] on div "Shipment 56513276 Google Maps Request details Pickup time: [DATE] 13:00:00 - 16…" at bounding box center [349, 219] width 699 height 349
